Goal: Navigation & Orientation: Go to known website

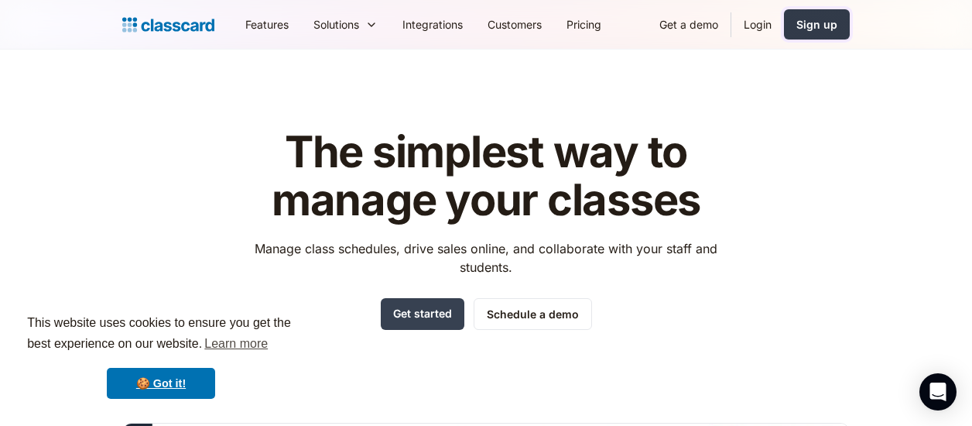
click at [819, 26] on div "Sign up" at bounding box center [816, 24] width 41 height 16
click at [209, 380] on link "🍪 Got it!" at bounding box center [161, 382] width 108 height 31
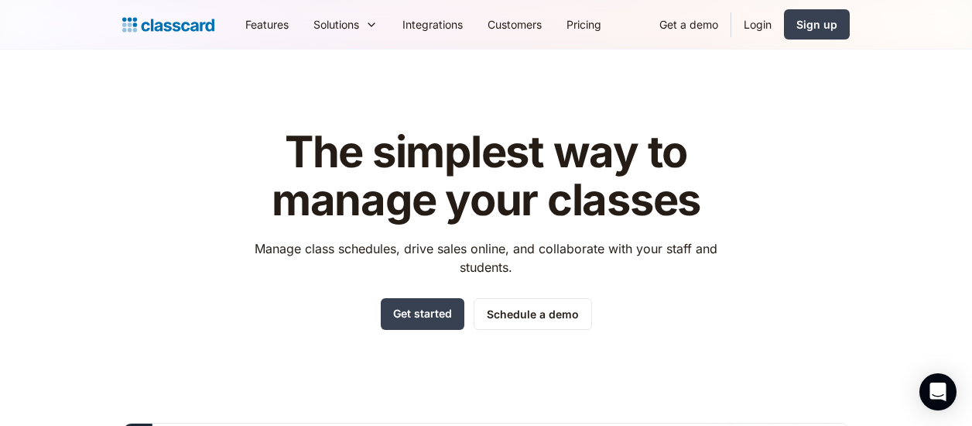
click at [161, 27] on img "home" at bounding box center [168, 25] width 92 height 22
